Goal: Feedback & Contribution: Leave review/rating

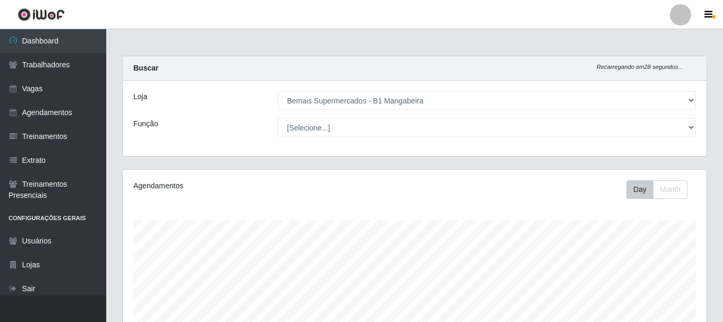
select select "403"
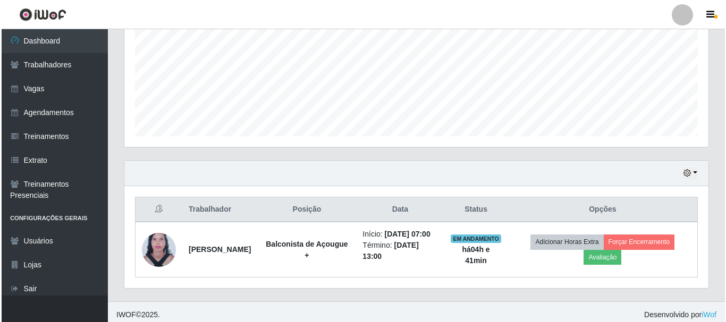
scroll to position [260, 0]
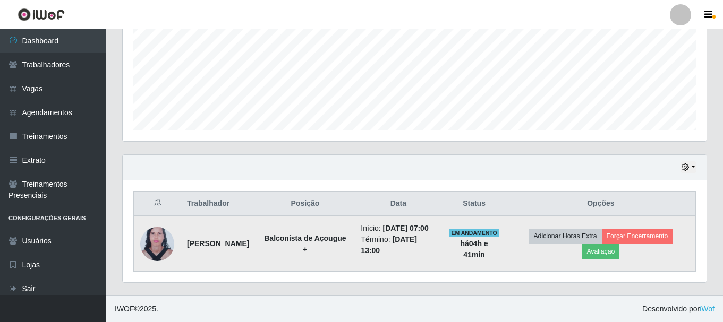
click at [166, 240] on img at bounding box center [157, 244] width 34 height 46
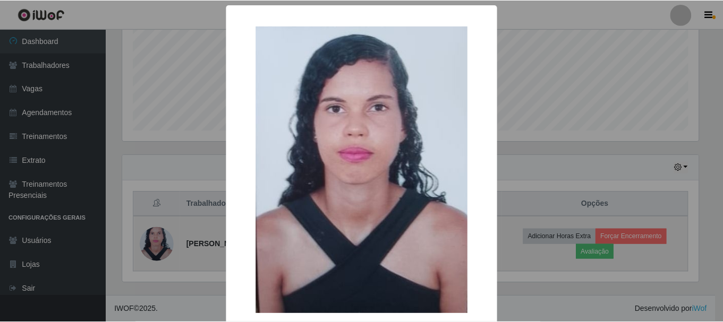
scroll to position [220, 579]
click at [166, 240] on div "× OK Cancel" at bounding box center [363, 161] width 726 height 322
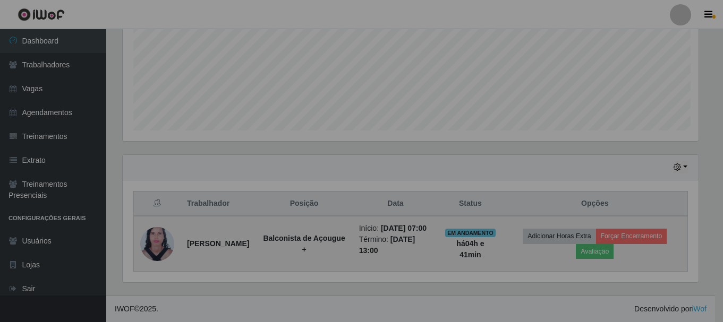
scroll to position [220, 584]
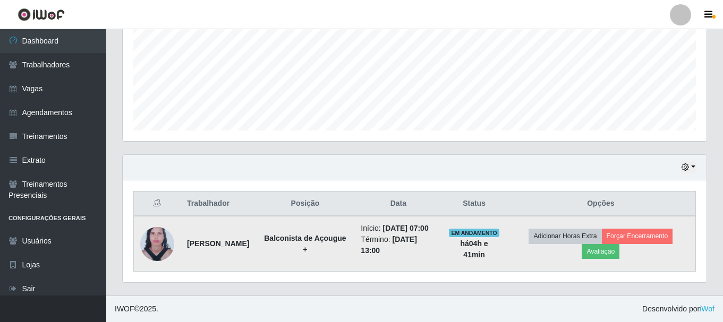
click at [166, 240] on img at bounding box center [157, 244] width 34 height 46
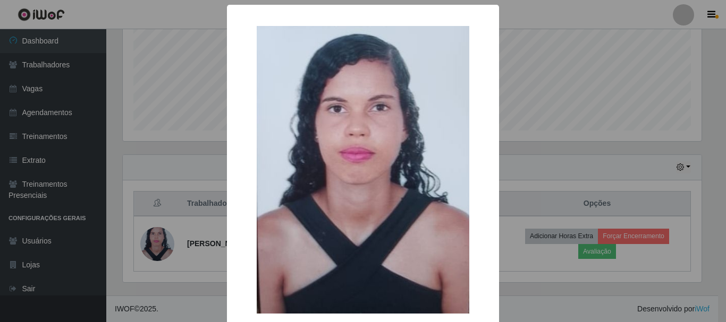
click at [166, 238] on div "× OK Cancel" at bounding box center [363, 161] width 726 height 322
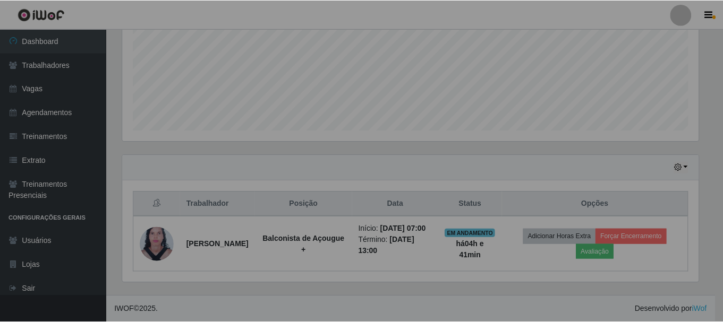
scroll to position [220, 584]
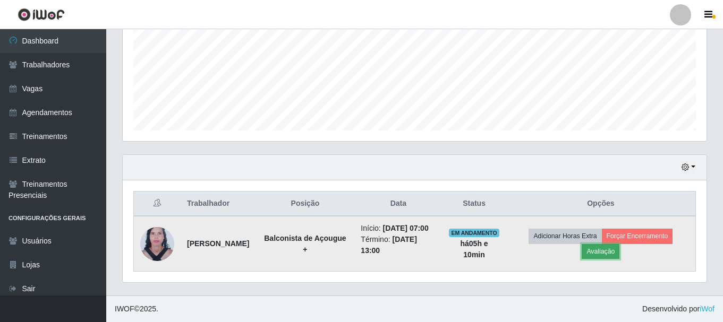
click at [612, 248] on button "Avaliação" at bounding box center [601, 251] width 38 height 15
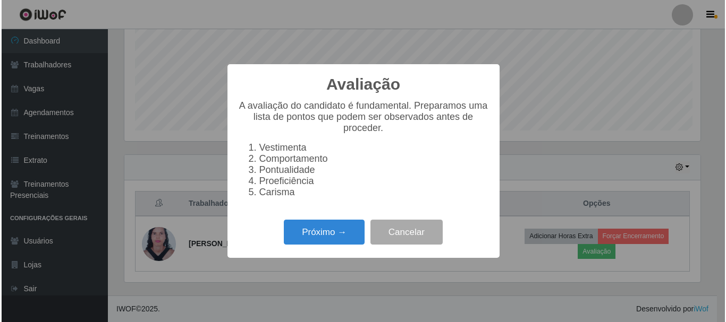
scroll to position [220, 579]
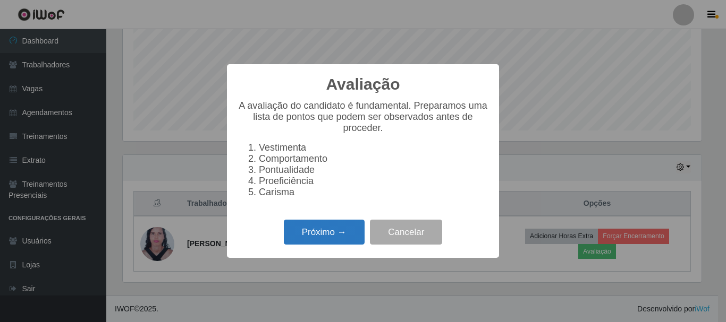
click at [329, 240] on button "Próximo →" at bounding box center [324, 232] width 81 height 25
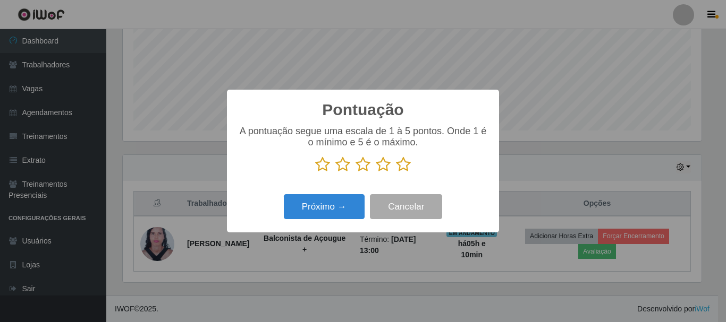
scroll to position [531058, 530700]
click at [396, 167] on icon at bounding box center [403, 165] width 15 height 16
click at [396, 173] on input "radio" at bounding box center [396, 173] width 0 height 0
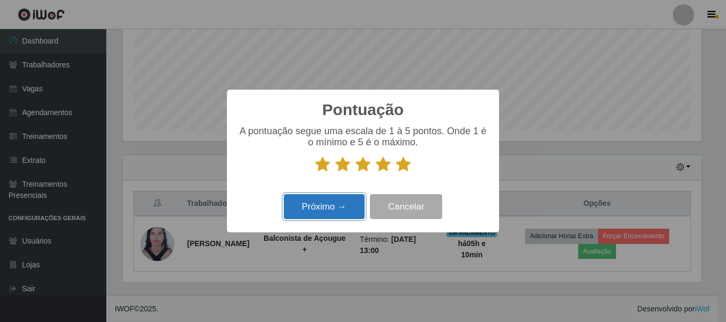
click at [336, 201] on button "Próximo →" at bounding box center [324, 206] width 81 height 25
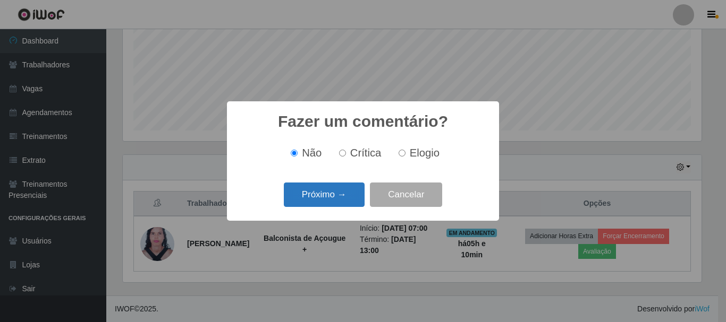
click at [339, 200] on button "Próximo →" at bounding box center [324, 195] width 81 height 25
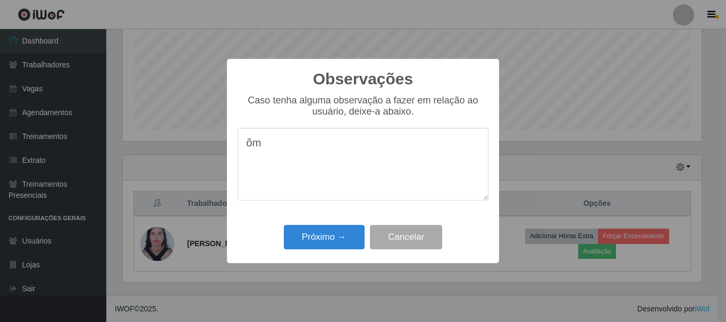
type textarea "õ"
type textarea "bom"
click at [314, 236] on button "Próximo →" at bounding box center [324, 237] width 81 height 25
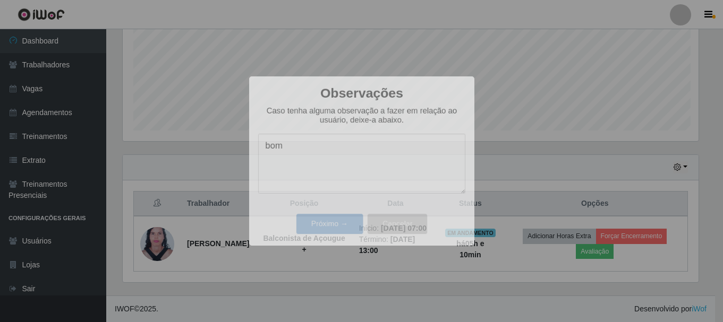
scroll to position [220, 584]
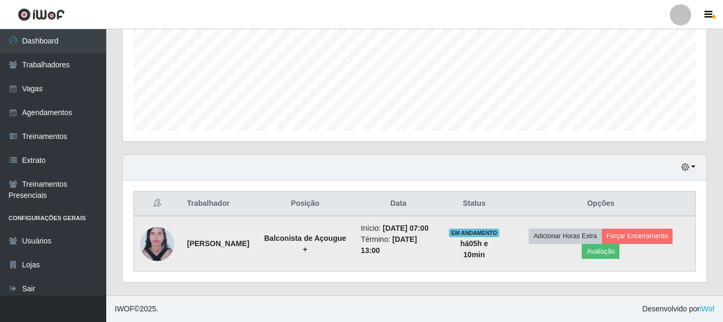
click at [150, 235] on img at bounding box center [157, 244] width 34 height 46
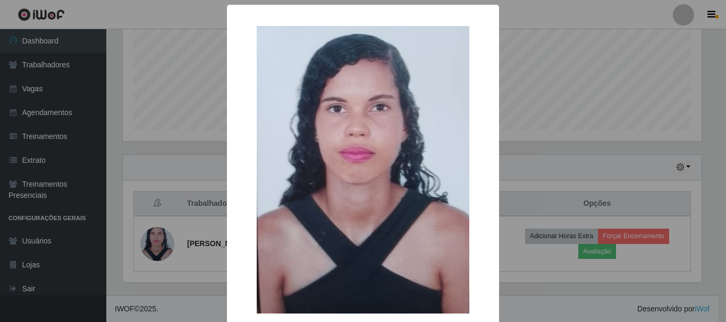
click at [164, 205] on div "× OK Cancel" at bounding box center [363, 161] width 726 height 322
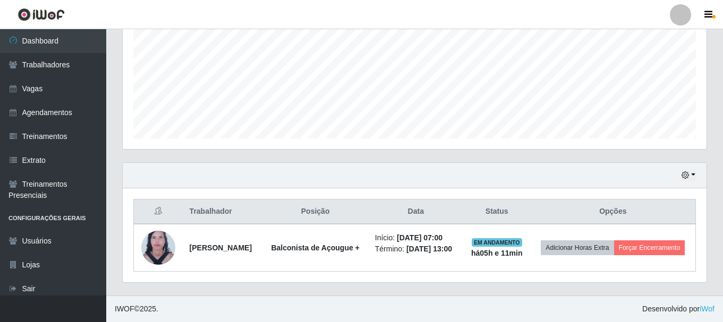
scroll to position [249, 0]
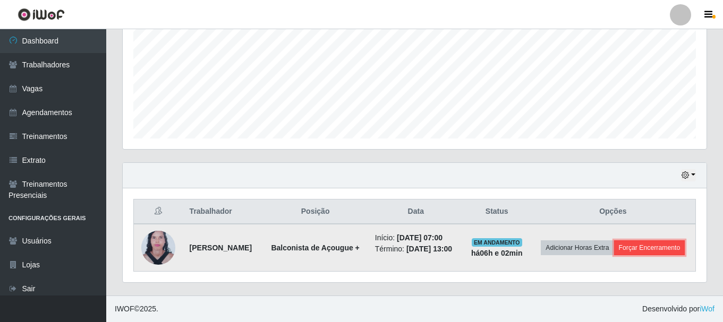
click at [639, 249] on button "Forçar Encerramento" at bounding box center [649, 248] width 71 height 15
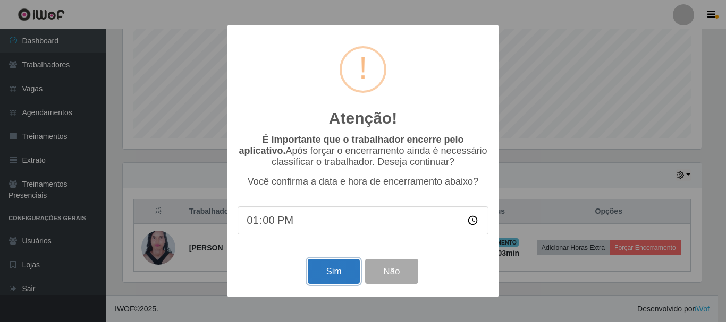
click at [322, 274] on button "Sim" at bounding box center [334, 271] width 52 height 25
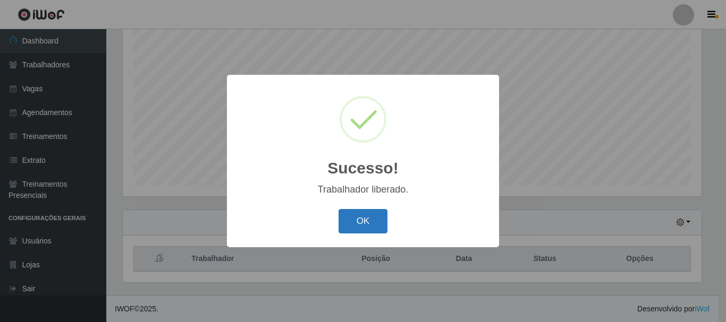
click at [359, 225] on button "OK" at bounding box center [362, 221] width 49 height 25
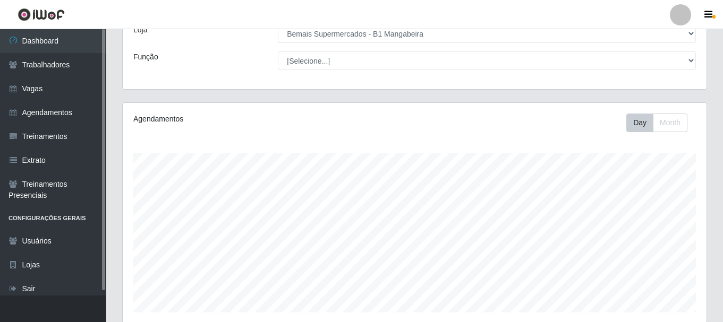
scroll to position [0, 0]
